Goal: Information Seeking & Learning: Learn about a topic

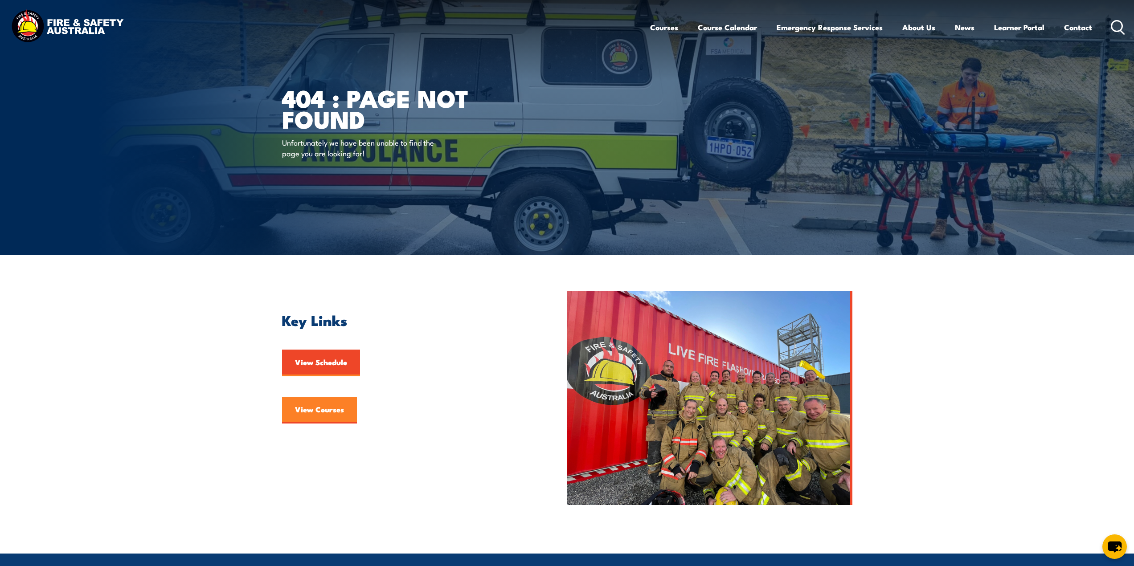
click at [317, 412] on link "View Courses" at bounding box center [319, 410] width 75 height 27
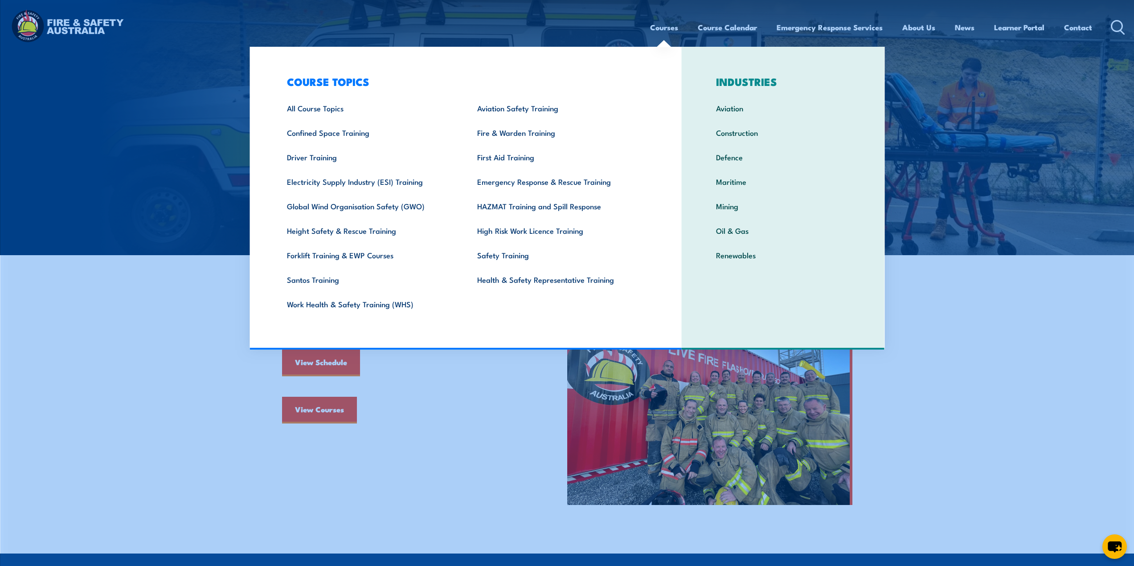
click at [675, 29] on ul "Courses Course Calendar Emergency Response Services Services Overview Emergency…" at bounding box center [871, 28] width 442 height 24
click at [546, 179] on link "Emergency Response & Rescue Training" at bounding box center [558, 181] width 190 height 25
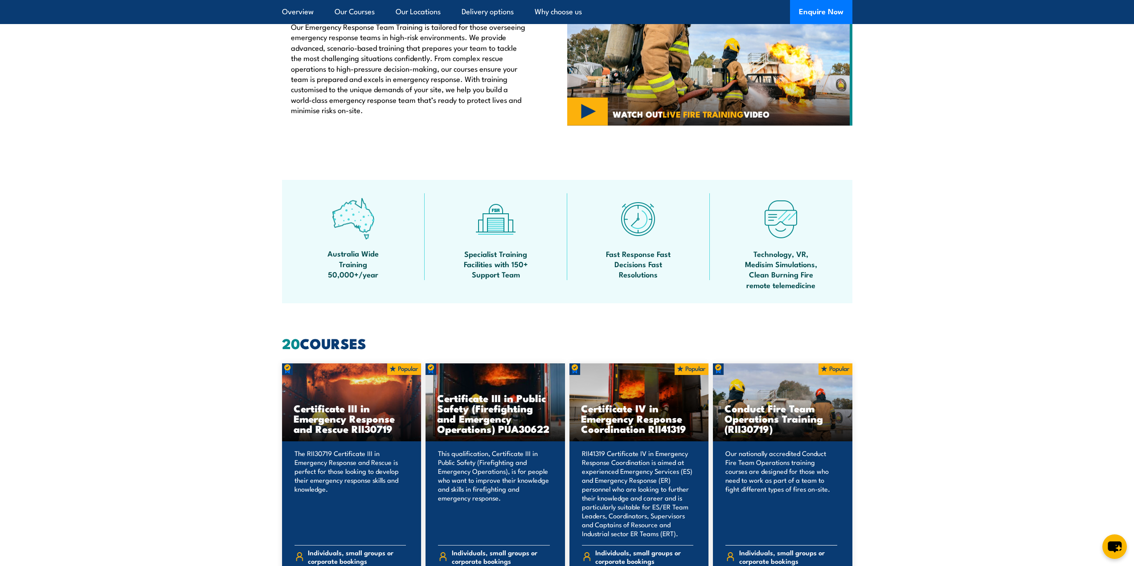
scroll to position [401, 0]
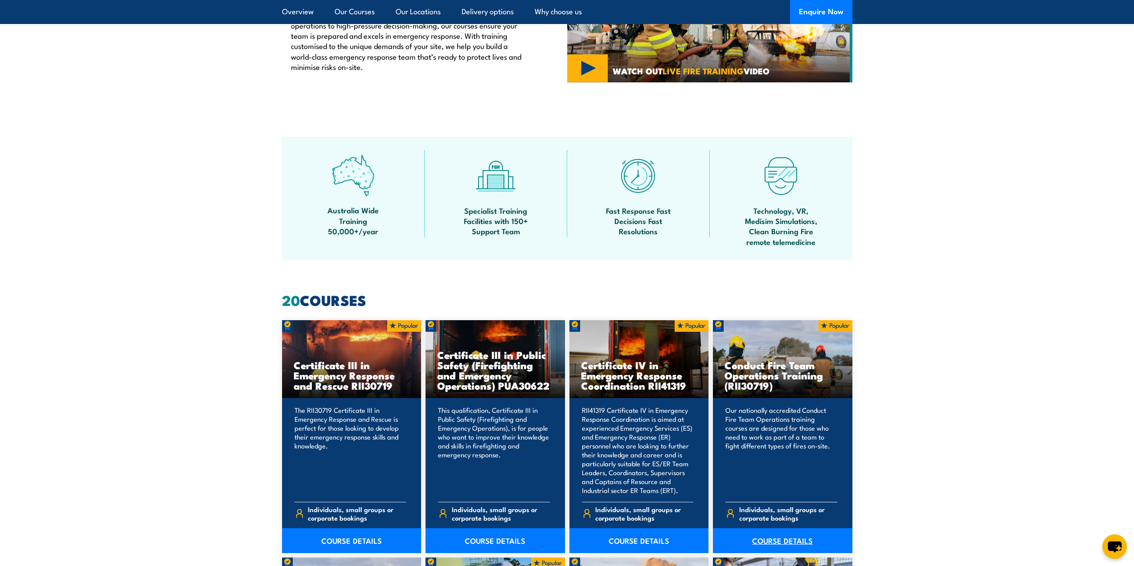
click at [800, 539] on link "COURSE DETAILS" at bounding box center [782, 540] width 139 height 25
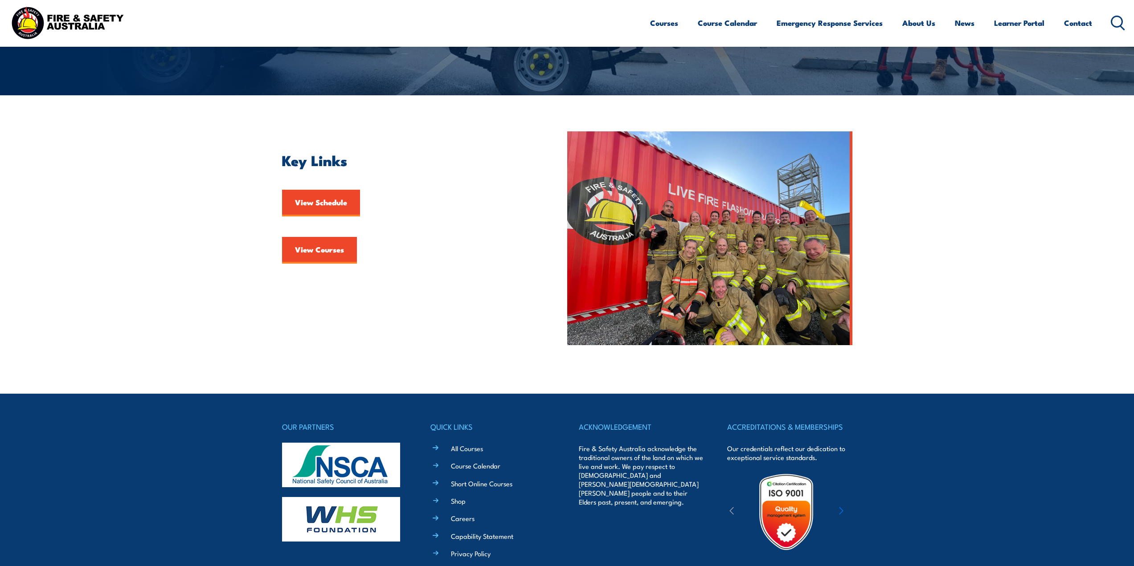
scroll to position [178, 0]
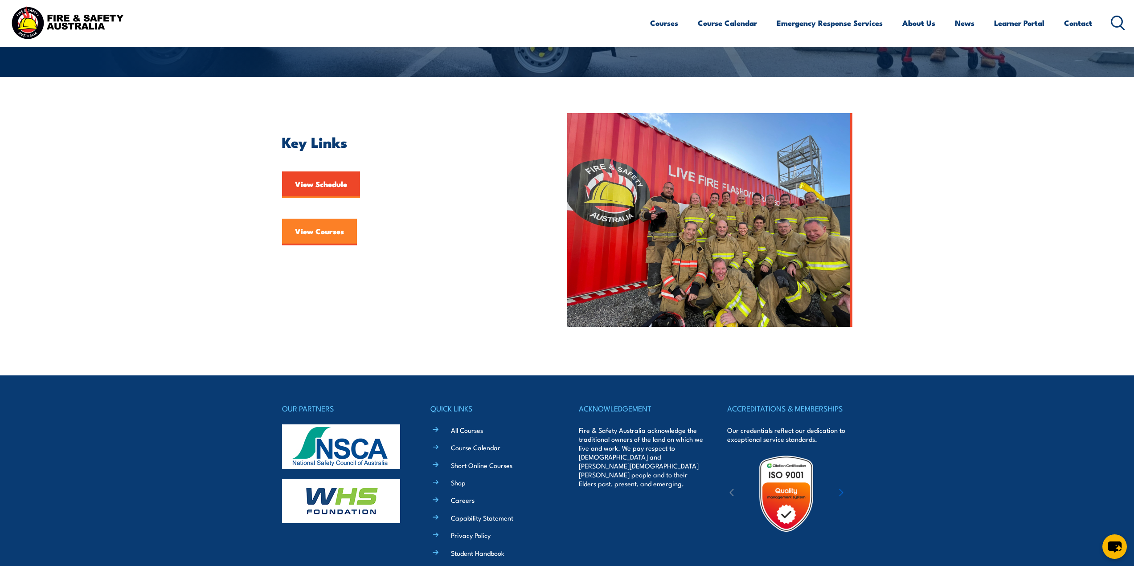
click at [326, 231] on link "View Courses" at bounding box center [319, 232] width 75 height 27
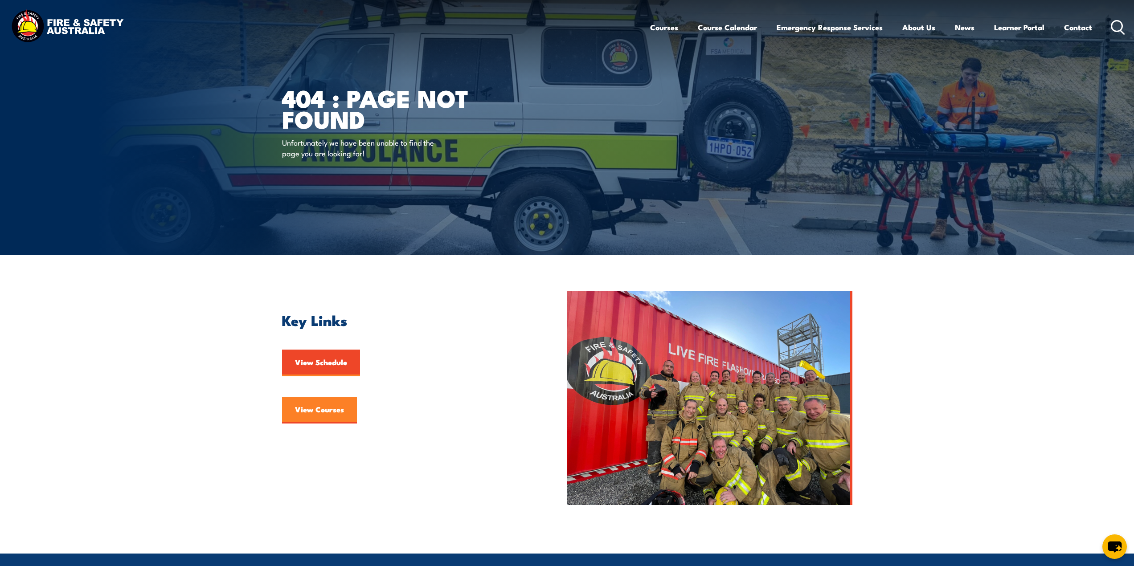
click at [311, 410] on link "View Courses" at bounding box center [319, 410] width 75 height 27
click at [335, 362] on link "View Schedule" at bounding box center [321, 363] width 78 height 27
click at [332, 412] on link "View Courses" at bounding box center [319, 410] width 75 height 27
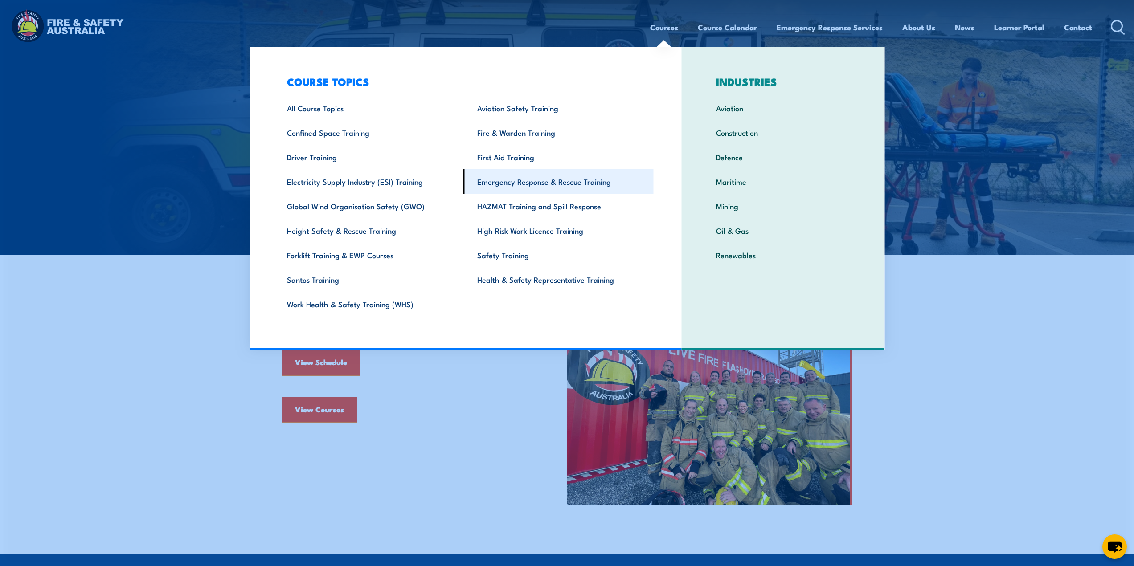
click at [552, 179] on link "Emergency Response & Rescue Training" at bounding box center [558, 181] width 190 height 25
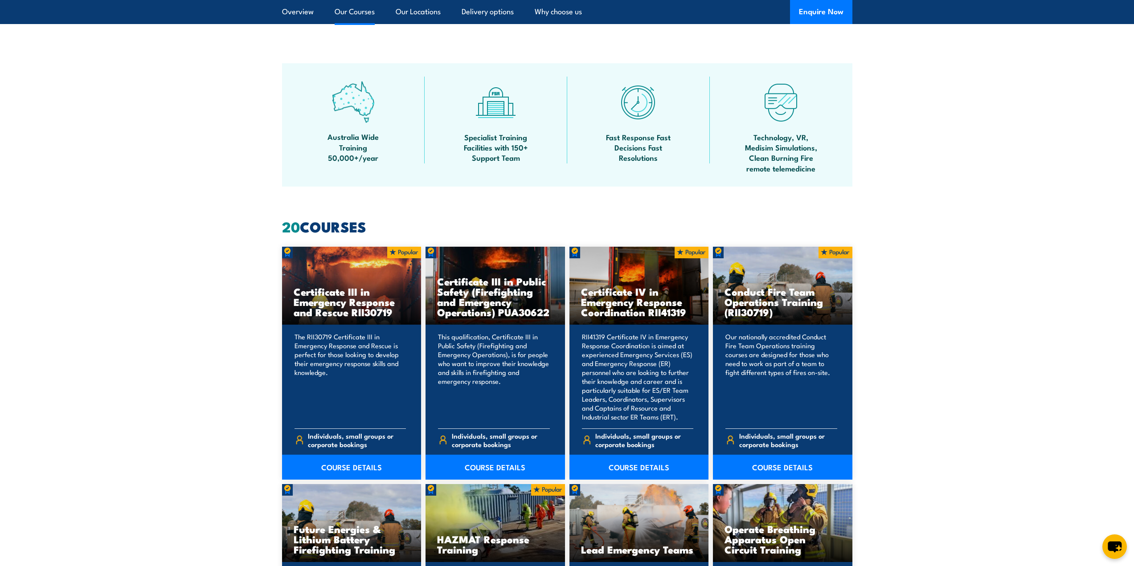
scroll to position [624, 0]
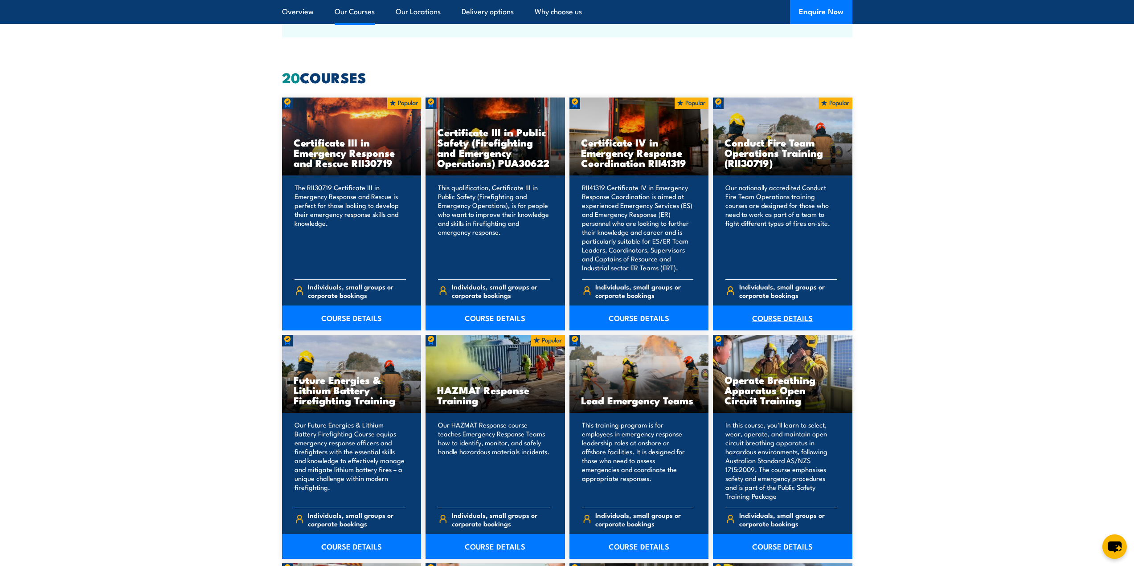
click at [789, 315] on link "COURSE DETAILS" at bounding box center [782, 318] width 139 height 25
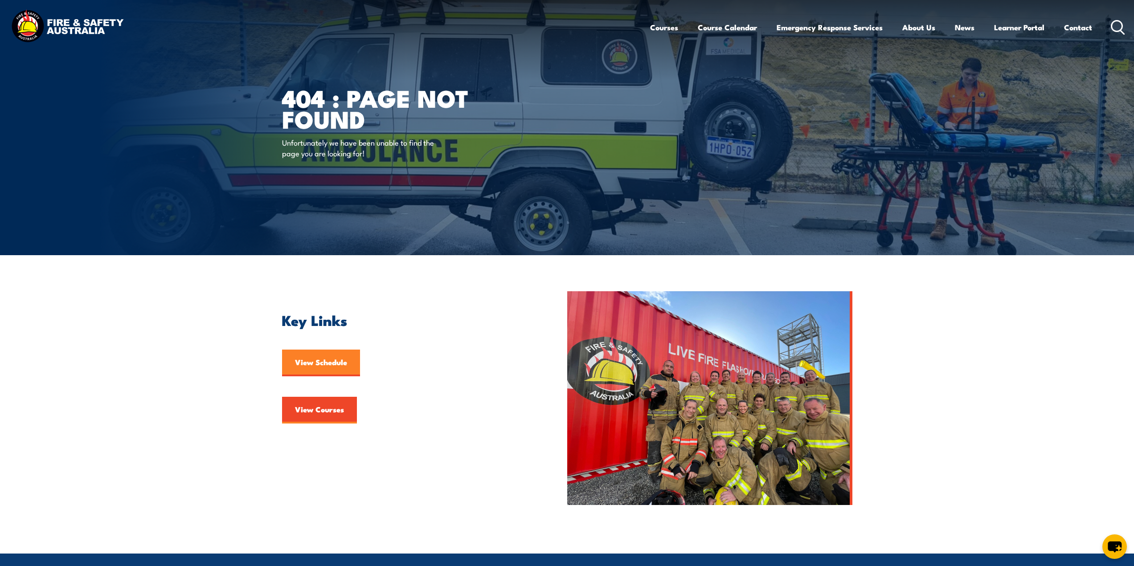
click at [327, 370] on link "View Schedule" at bounding box center [321, 363] width 78 height 27
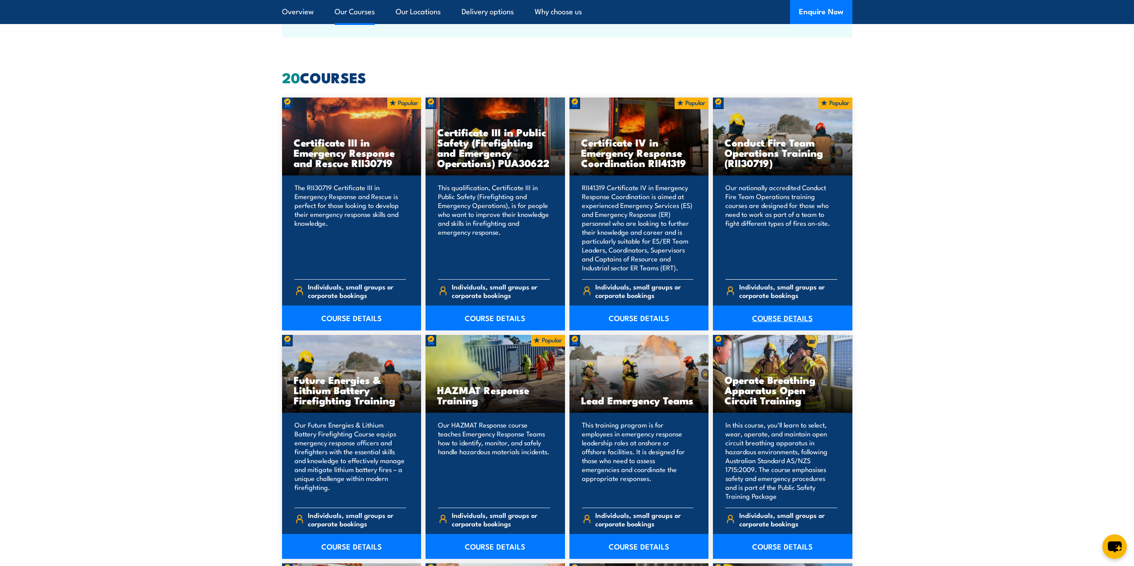
click at [795, 307] on link "COURSE DETAILS" at bounding box center [782, 318] width 139 height 25
click at [648, 318] on link "COURSE DETAILS" at bounding box center [638, 318] width 139 height 25
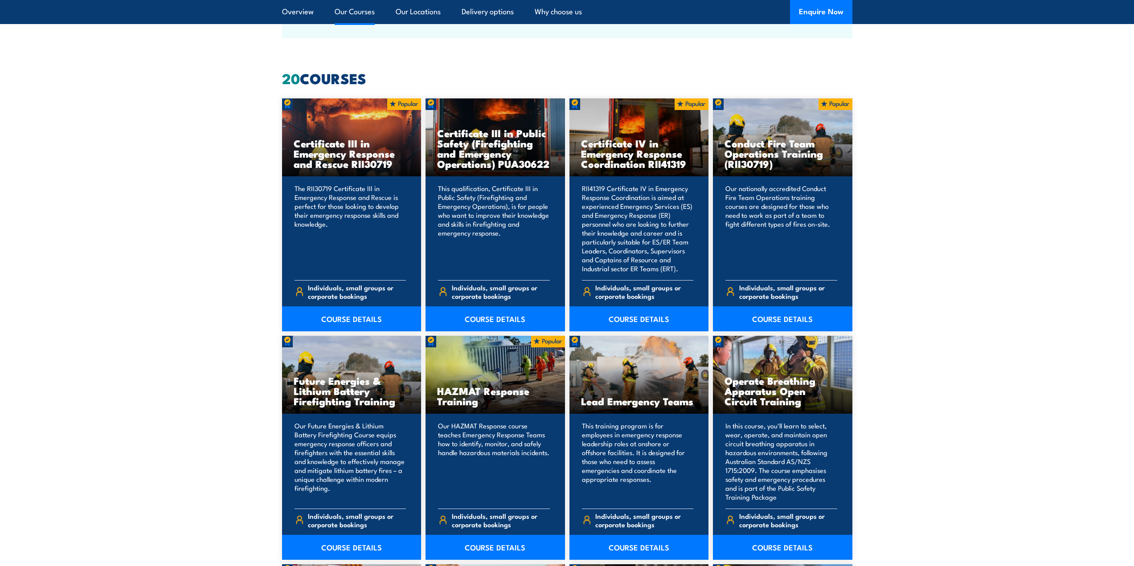
scroll to position [624, 0]
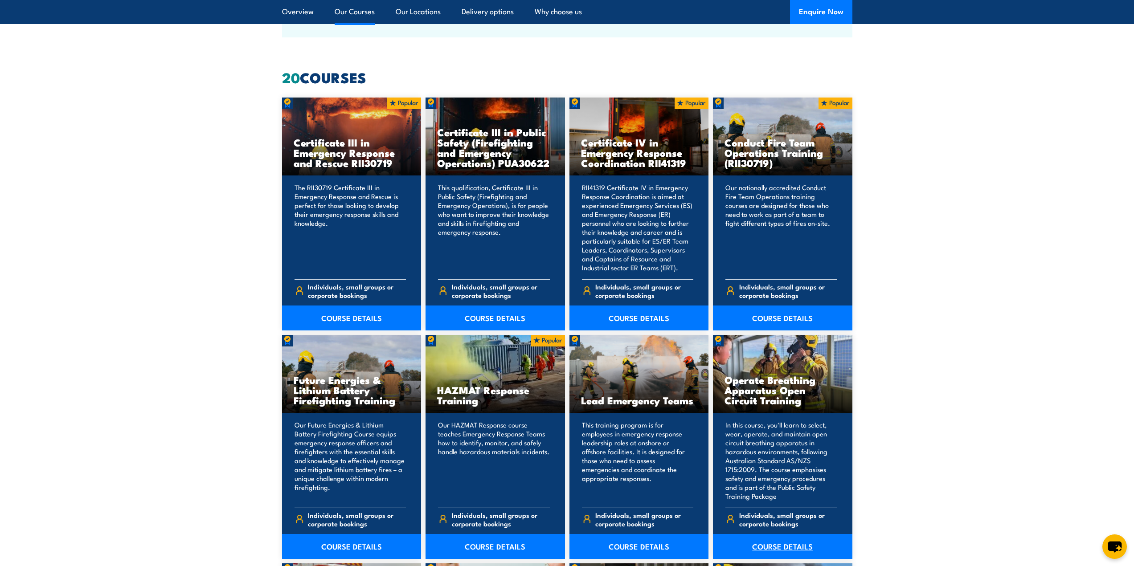
click at [782, 541] on link "COURSE DETAILS" at bounding box center [782, 546] width 139 height 25
